Goal: Task Accomplishment & Management: Manage account settings

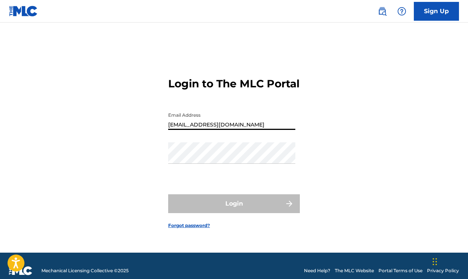
type input "[EMAIL_ADDRESS][DOMAIN_NAME]"
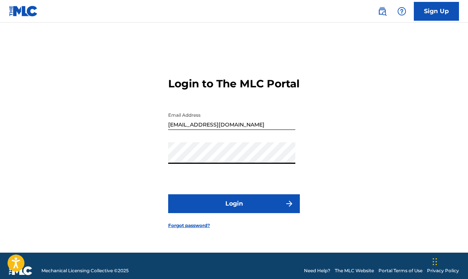
click at [234, 210] on button "Login" at bounding box center [234, 203] width 132 height 19
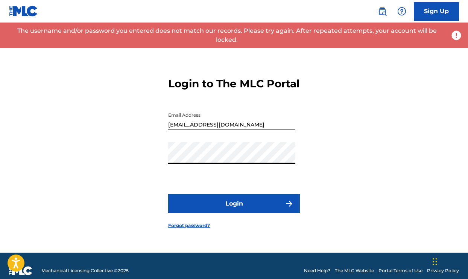
click at [234, 210] on button "Login" at bounding box center [234, 203] width 132 height 19
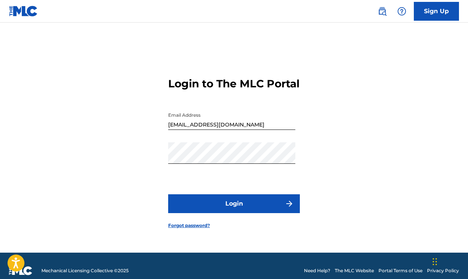
click at [195, 205] on button "Login" at bounding box center [234, 203] width 132 height 19
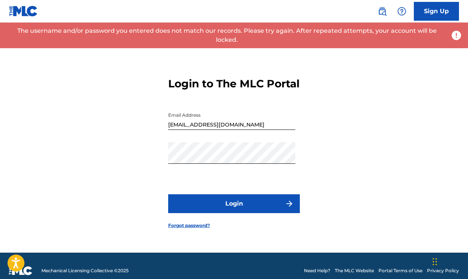
click at [229, 212] on button "Login" at bounding box center [234, 203] width 132 height 19
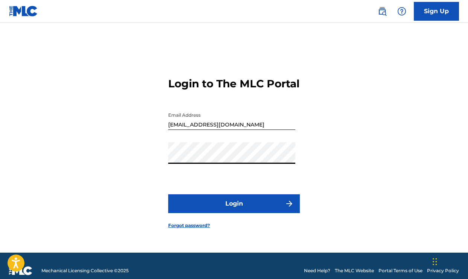
click at [235, 211] on button "Login" at bounding box center [234, 203] width 132 height 19
click at [234, 210] on button "Login" at bounding box center [234, 203] width 132 height 19
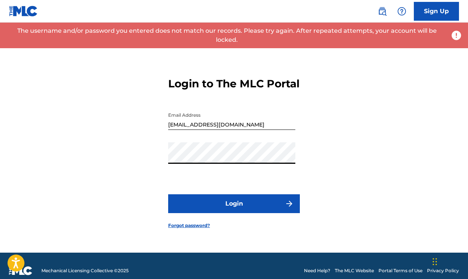
click at [234, 210] on button "Login" at bounding box center [234, 203] width 132 height 19
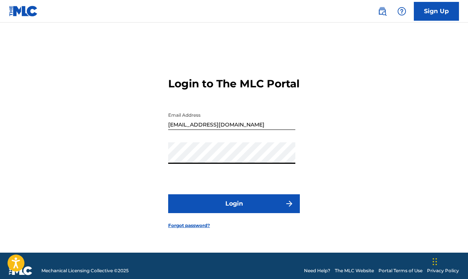
click at [234, 210] on button "Login" at bounding box center [234, 203] width 132 height 19
